Goal: Information Seeking & Learning: Learn about a topic

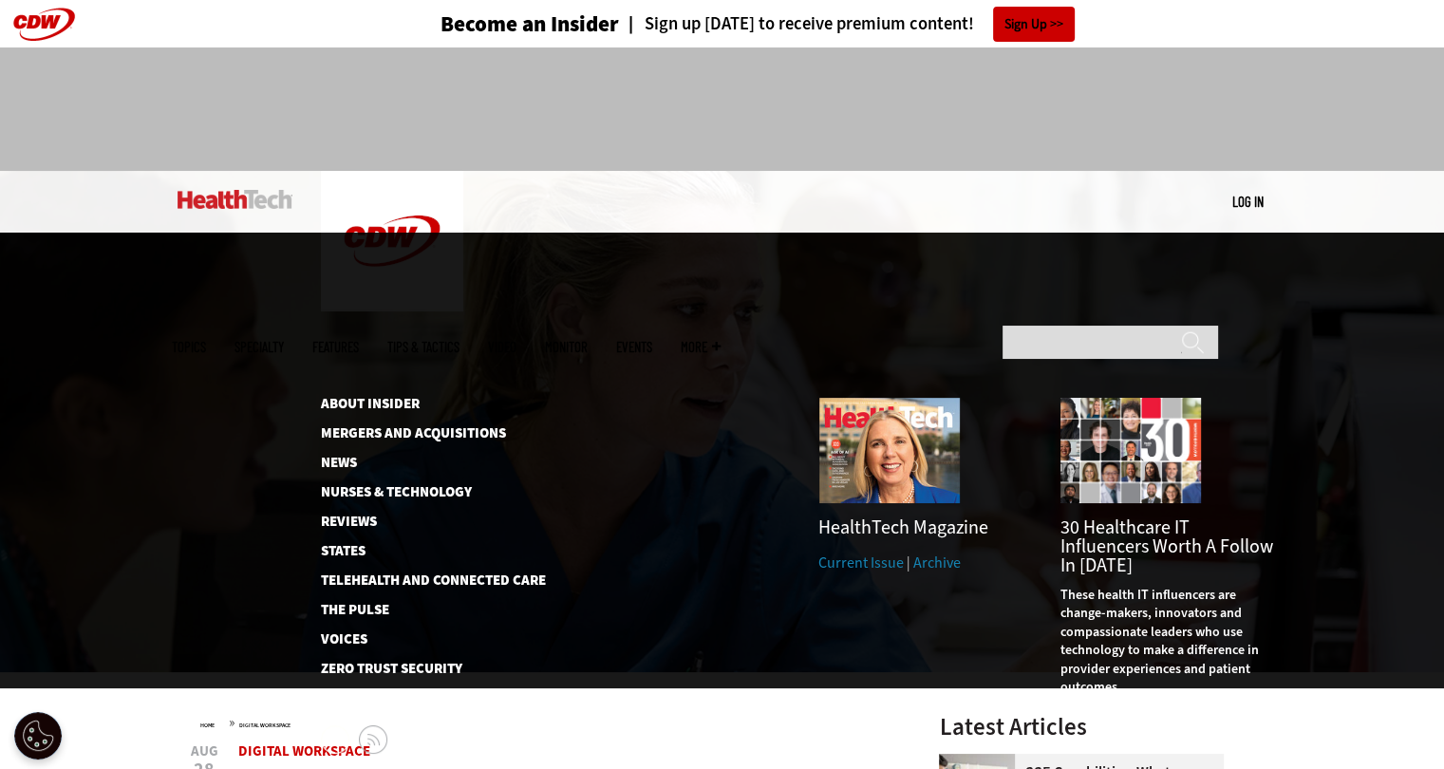
click at [714, 340] on span "More" at bounding box center [701, 347] width 40 height 14
click at [364, 514] on link "Reviews" at bounding box center [418, 521] width 195 height 14
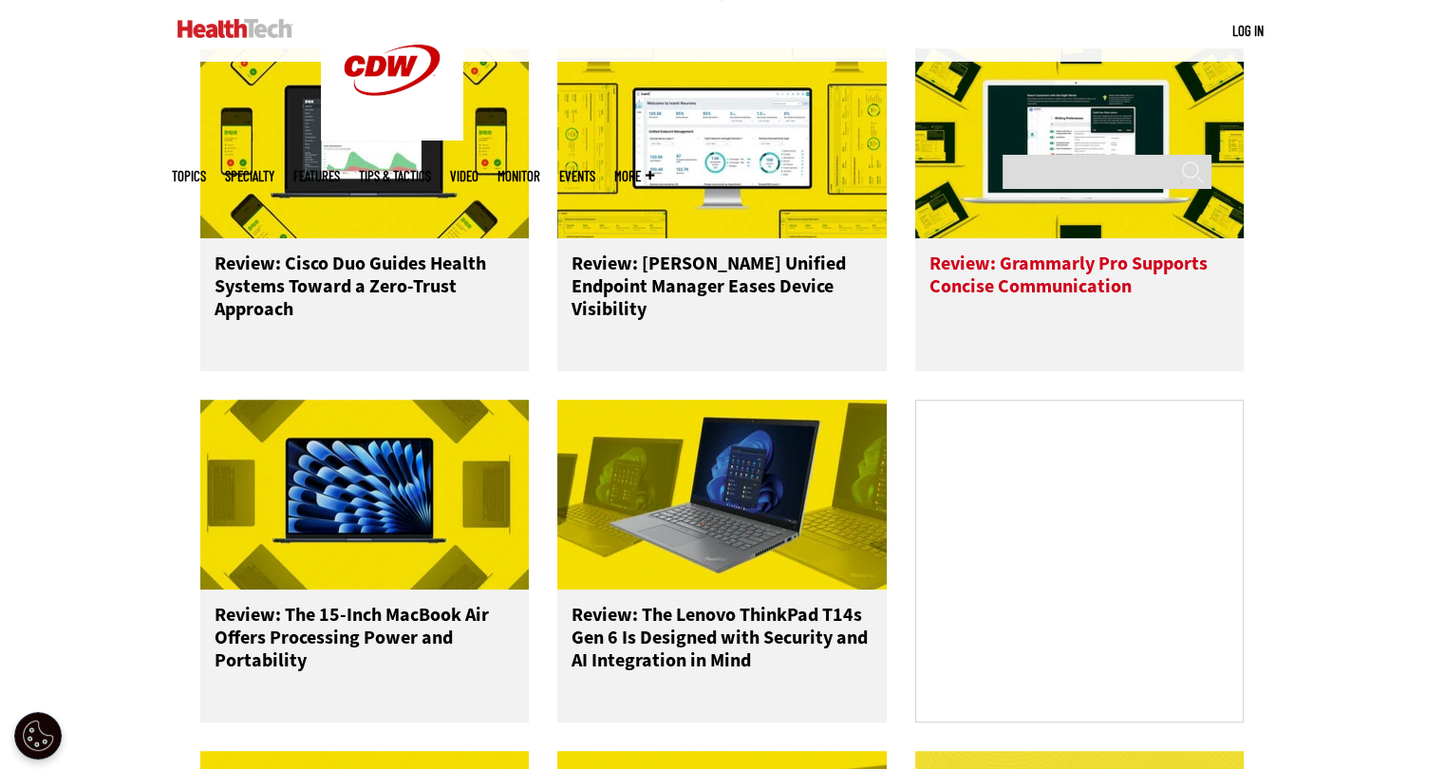
scroll to position [988, 0]
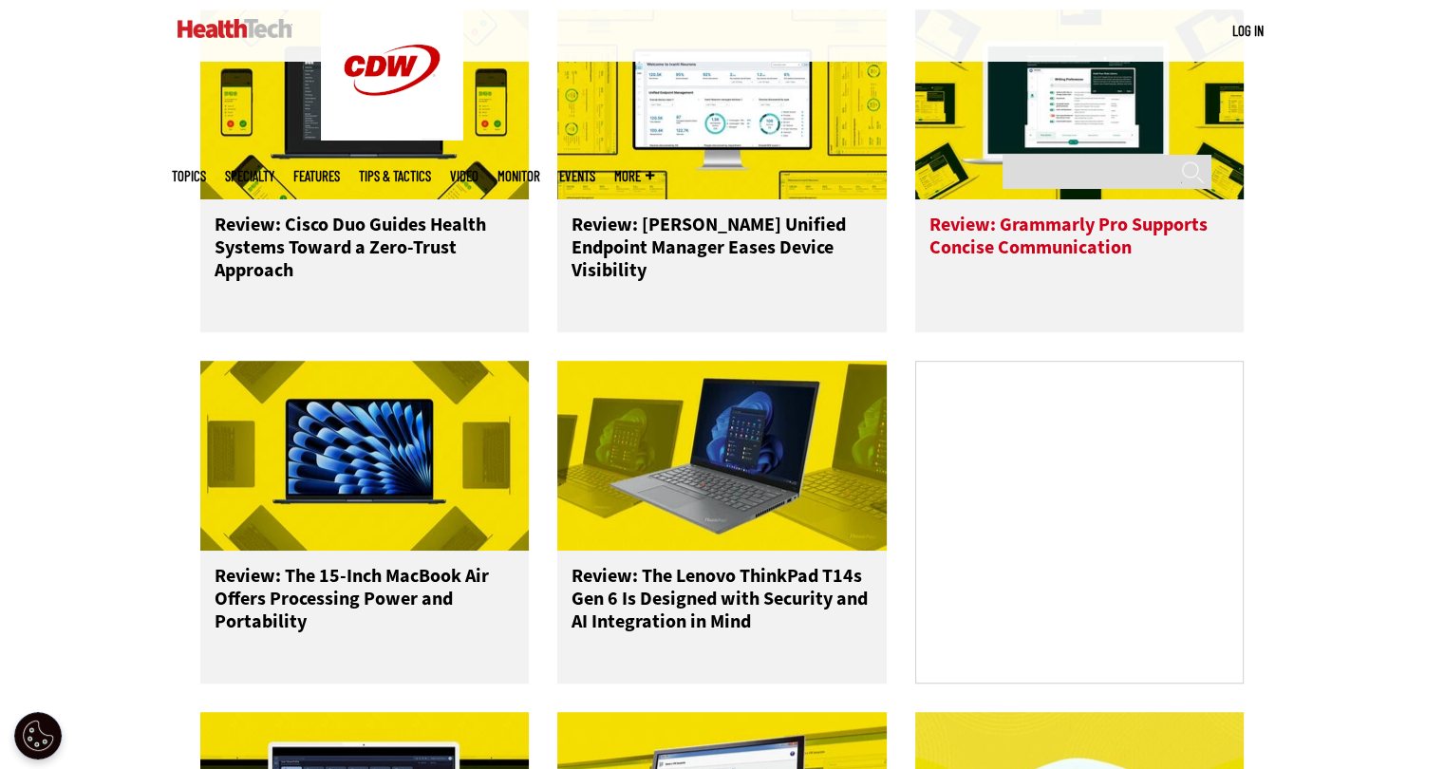
click at [1012, 219] on div "Review: Grammarly Pro Supports Concise Communication" at bounding box center [1079, 265] width 329 height 133
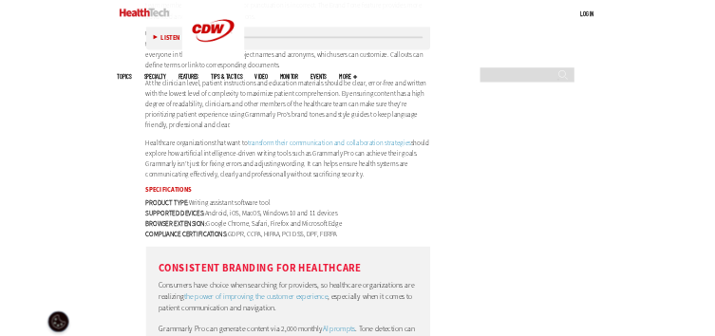
scroll to position [2597, 0]
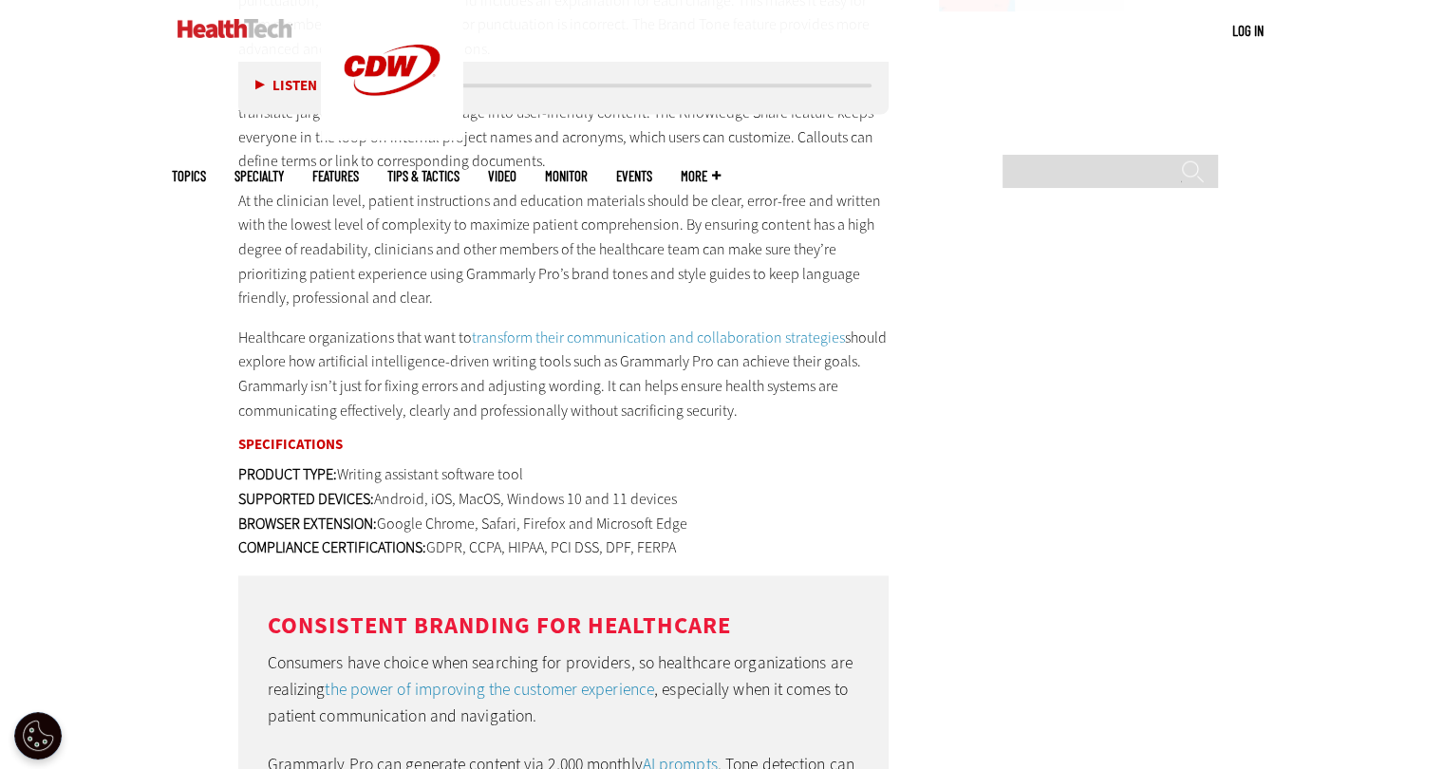
drag, startPoint x: 434, startPoint y: 547, endPoint x: 682, endPoint y: 547, distance: 248.7
click at [682, 547] on p "PRODUCT TYPE: Writing assistant software tool SUPPORTED DEVICES: Android, iOS, …" at bounding box center [563, 510] width 651 height 97
copy p "GDPR, CCPA, HIPAA, PCI DSS, DPF, FERPA"
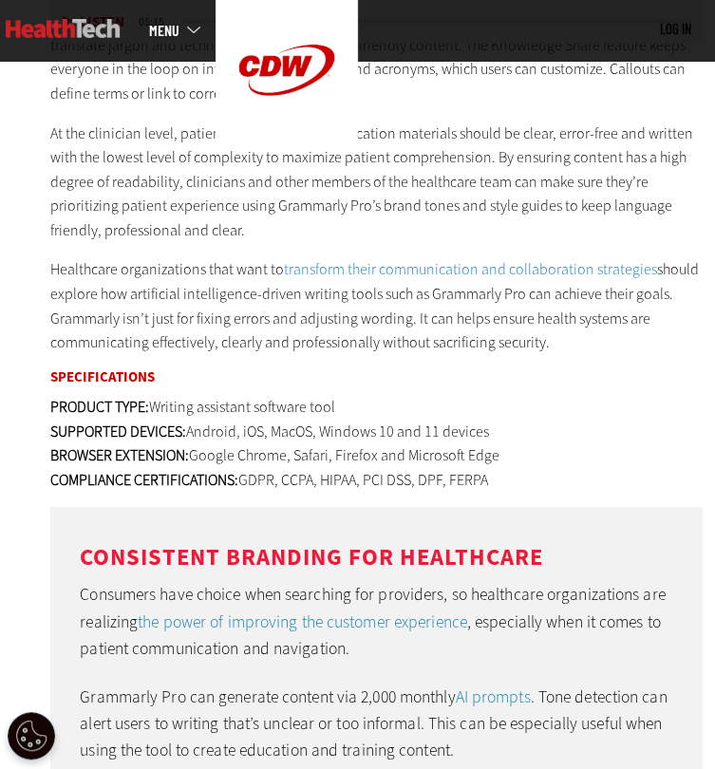
scroll to position [0, 0]
